Goal: Answer question/provide support: Share knowledge or assist other users

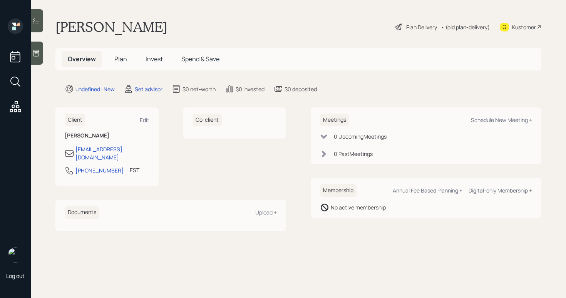
click at [31, 53] on div at bounding box center [37, 53] width 12 height 23
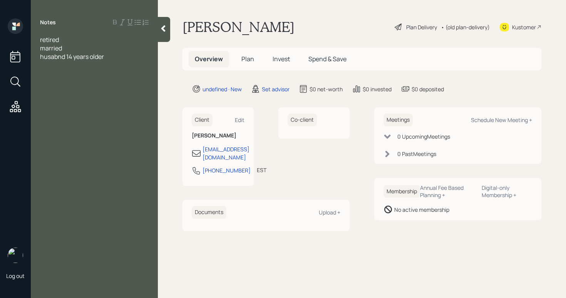
click at [67, 59] on span "husabnd 14 years older" at bounding box center [72, 56] width 64 height 8
click at [112, 78] on div "Notes retired married husabnd 14 years older" at bounding box center [94, 153] width 127 height 270
click at [102, 64] on div "14 years older" at bounding box center [94, 65] width 109 height 8
click at [82, 65] on div "14 years older" at bounding box center [94, 65] width 109 height 8
click at [40, 59] on span "husband" at bounding box center [52, 56] width 25 height 8
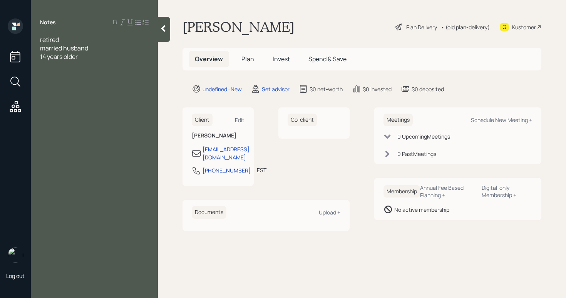
click at [40, 53] on span "14 years older" at bounding box center [59, 56] width 38 height 8
click at [39, 38] on div "retired married husband 14 years older" at bounding box center [94, 47] width 127 height 25
click at [40, 39] on div "retired married husband 14 years older" at bounding box center [94, 47] width 127 height 25
click at [42, 41] on span "retired" at bounding box center [49, 39] width 19 height 8
click at [43, 49] on span "married husband 14 years older" at bounding box center [90, 52] width 100 height 17
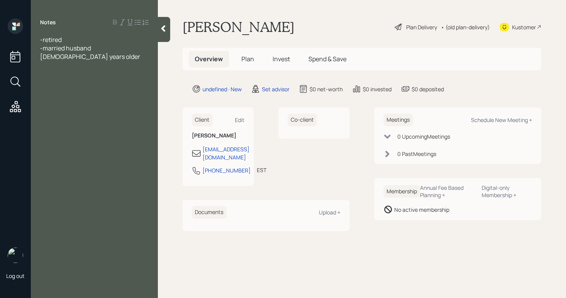
click at [151, 51] on div "-retired -married husband 14 years older" at bounding box center [94, 47] width 127 height 25
click at [138, 44] on div "-married husband 14 years older" at bounding box center [94, 52] width 109 height 17
click at [110, 69] on span "- didnt want to share blances/didnt know" at bounding box center [89, 77] width 99 height 17
click at [136, 69] on span "- didnt want to share balances/didnt know" at bounding box center [91, 77] width 103 height 17
click at [80, 75] on div "- didnt want to share balances/didnt know" at bounding box center [94, 77] width 109 height 17
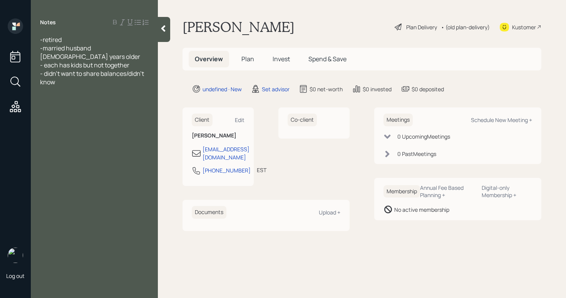
click at [81, 77] on div "- didn't want to share balances/didn't know" at bounding box center [94, 77] width 109 height 17
click at [163, 29] on icon at bounding box center [163, 28] width 4 height 7
